Goal: Navigation & Orientation: Find specific page/section

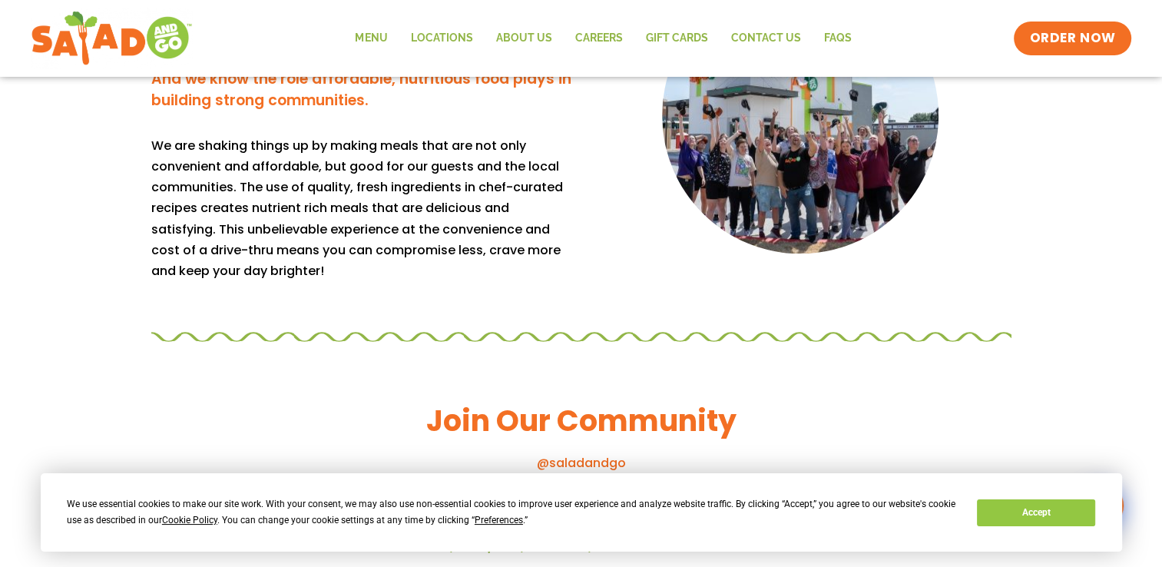
scroll to position [1318, 0]
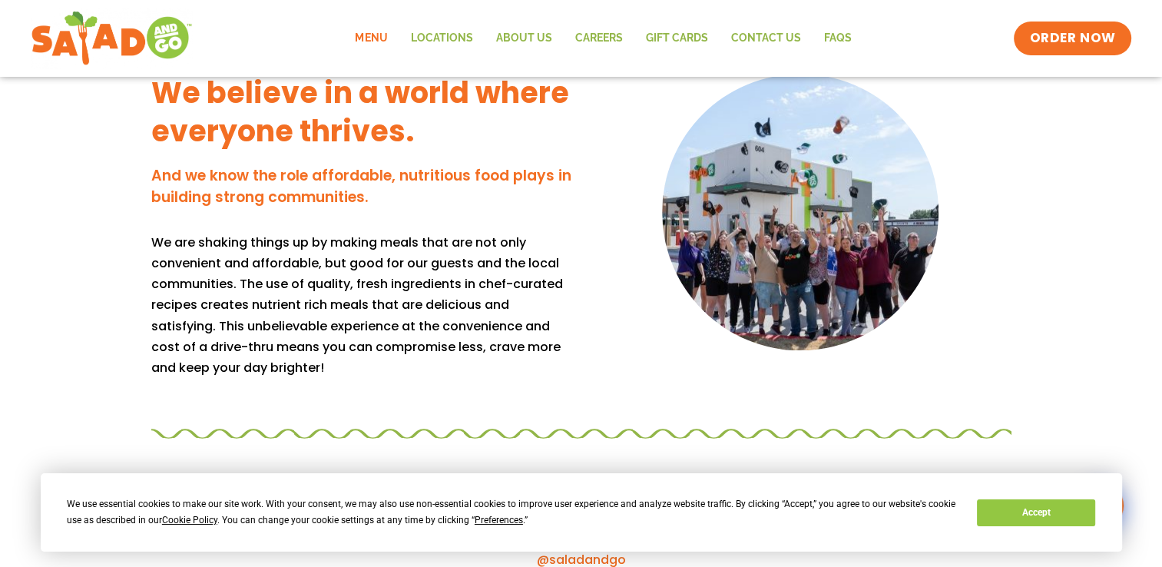
click at [365, 35] on link "Menu" at bounding box center [370, 38] width 55 height 35
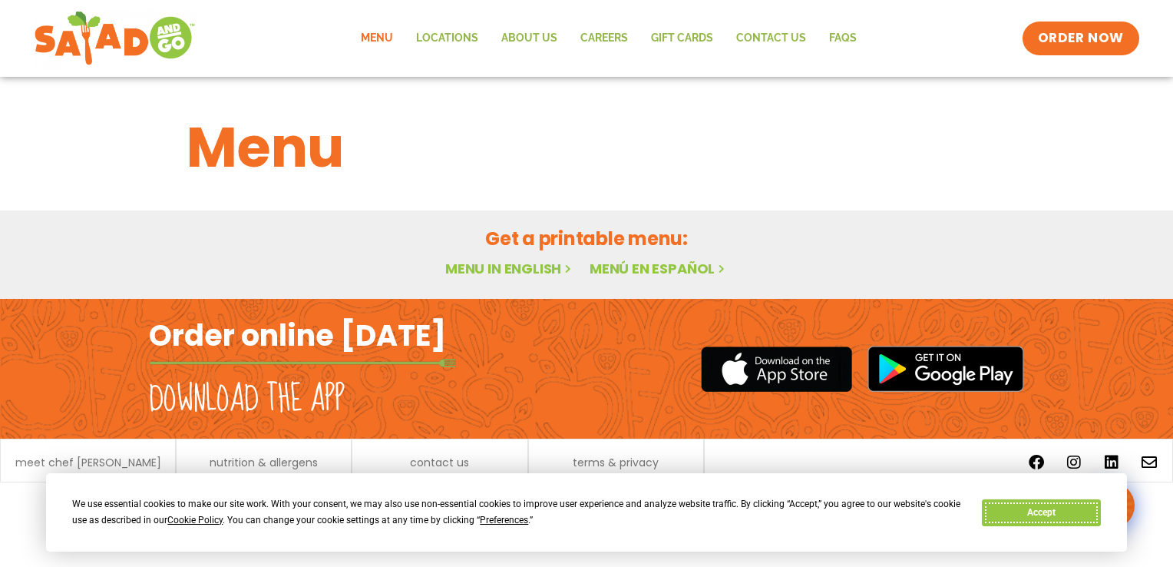
click at [1077, 515] on button "Accept" at bounding box center [1041, 512] width 118 height 27
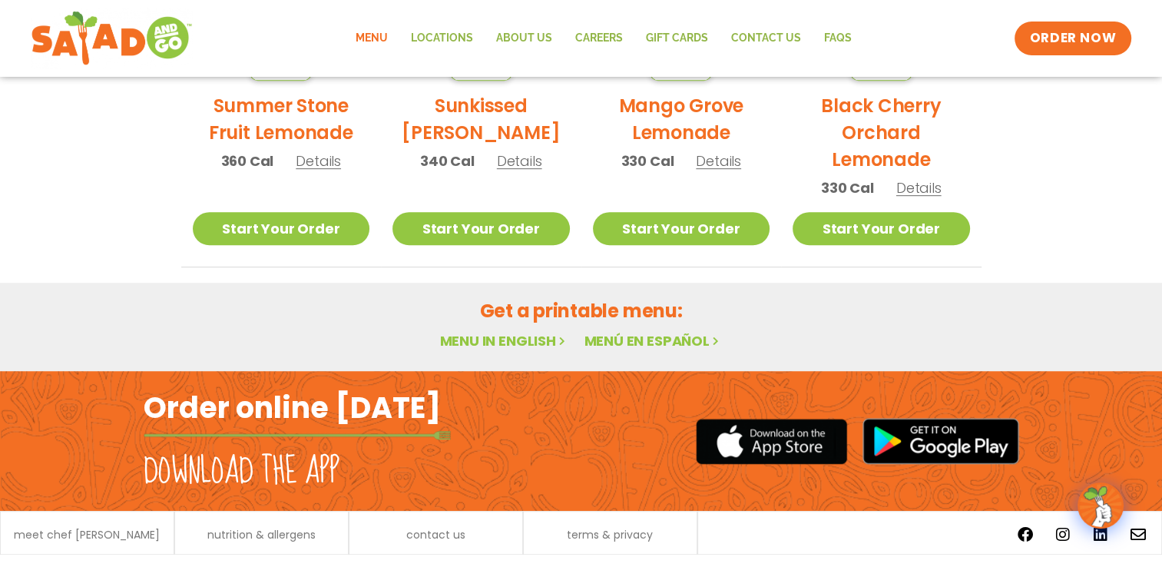
scroll to position [921, 0]
